Goal: Find specific page/section: Find specific page/section

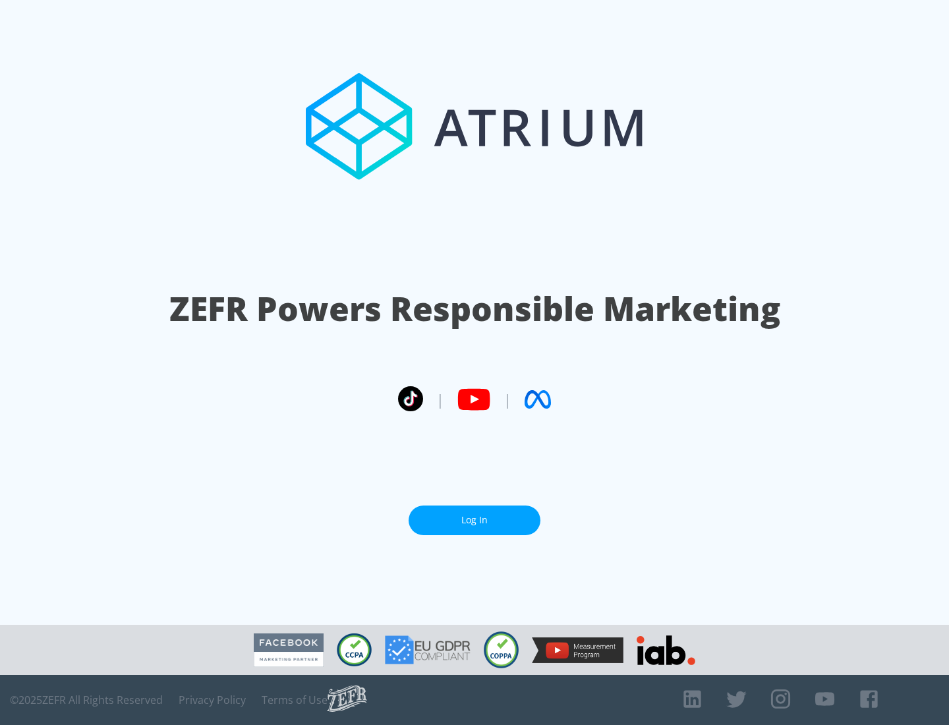
click at [474, 514] on link "Log In" at bounding box center [474, 520] width 132 height 30
